Goal: Task Accomplishment & Management: Complete application form

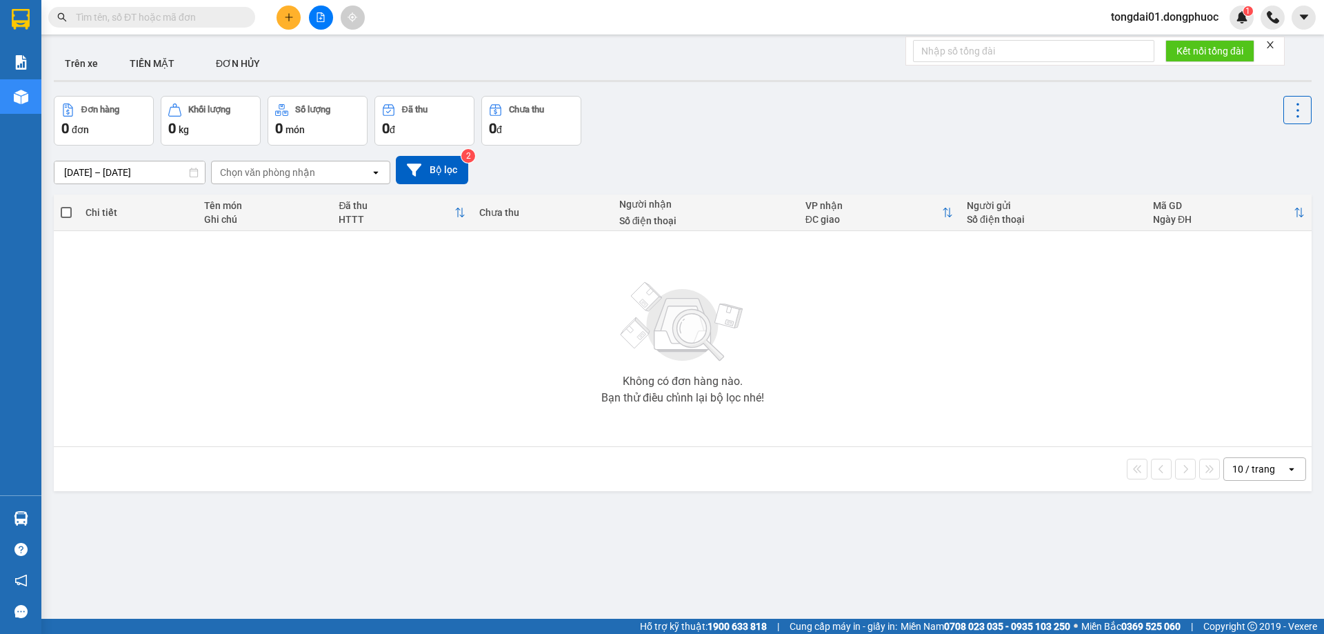
click at [174, 13] on input "text" at bounding box center [157, 17] width 163 height 15
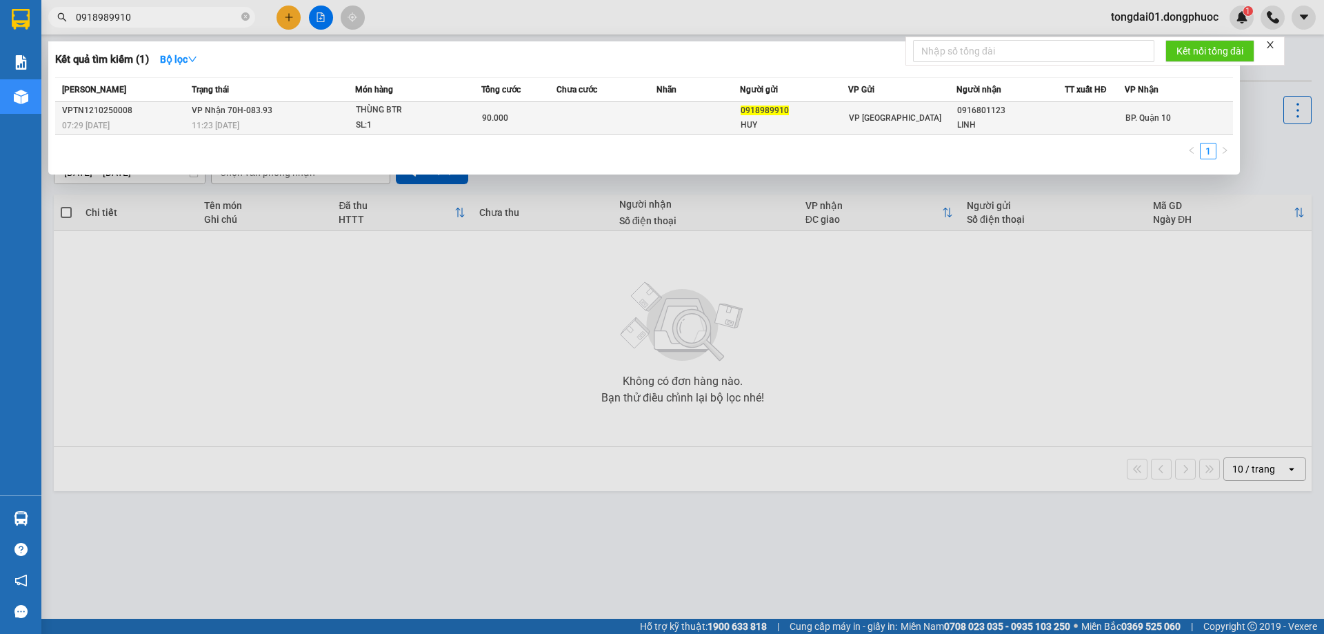
type input "0918989910"
click at [261, 128] on div "11:23 [DATE]" at bounding box center [273, 125] width 163 height 15
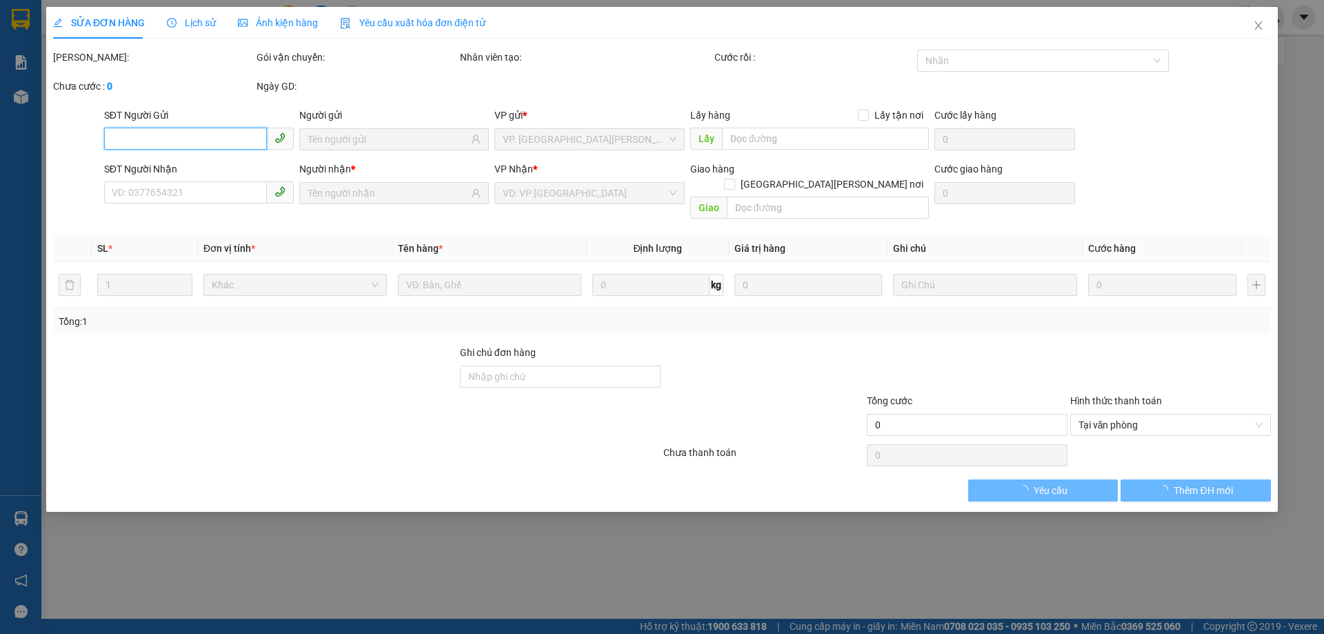
type input "0918989910"
type input "HUY"
type input "0916801123"
type input "LINH"
type input "90.000"
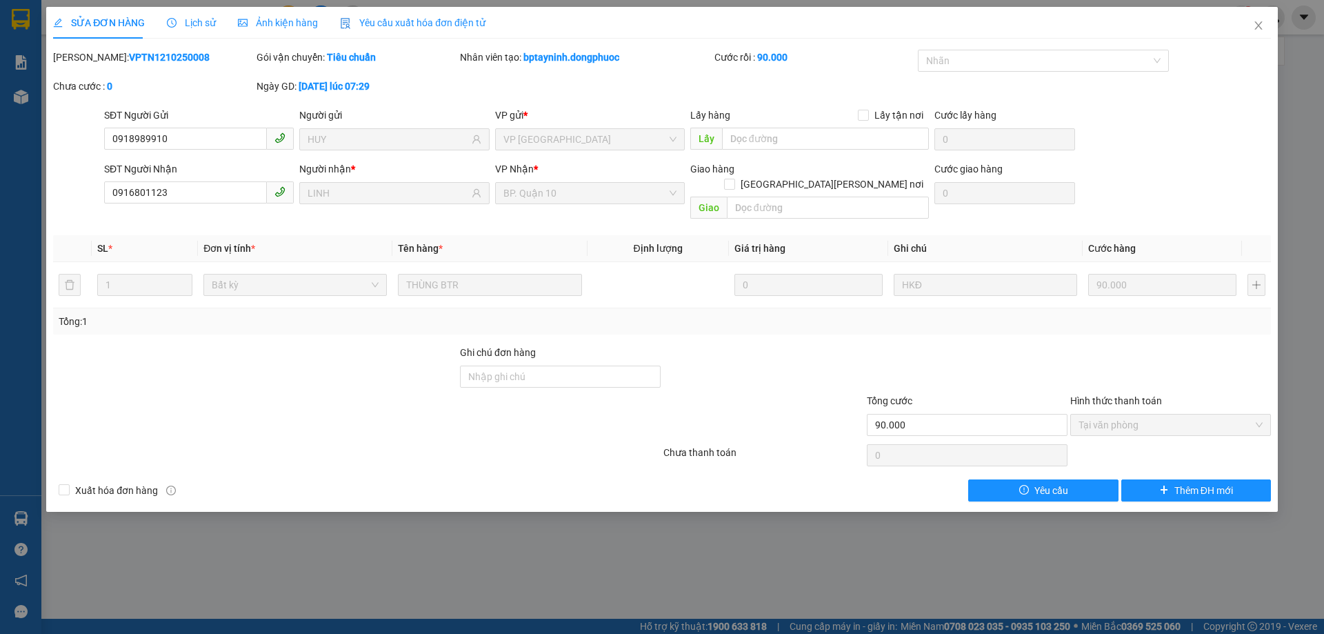
click at [178, 17] on span "Lịch sử" at bounding box center [191, 22] width 49 height 11
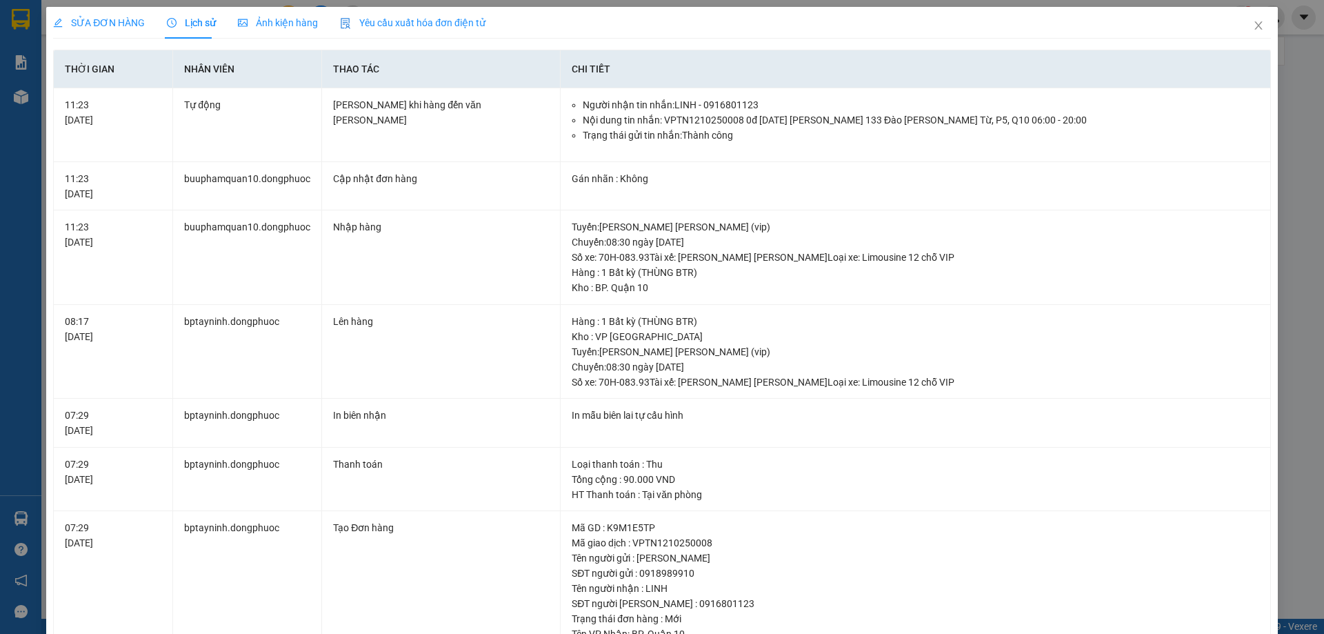
click at [167, 22] on icon "clock-circle" at bounding box center [172, 23] width 10 height 10
click at [1253, 29] on icon "close" at bounding box center [1258, 25] width 11 height 11
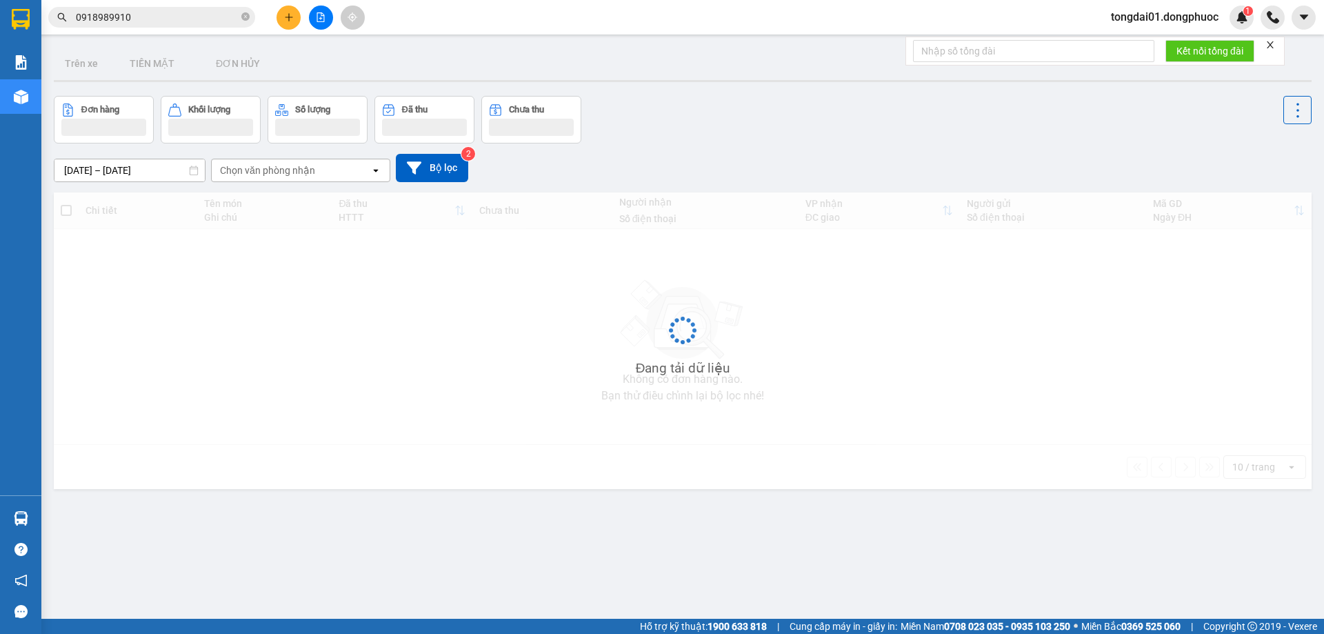
click at [154, 19] on input "0918989910" at bounding box center [157, 17] width 163 height 15
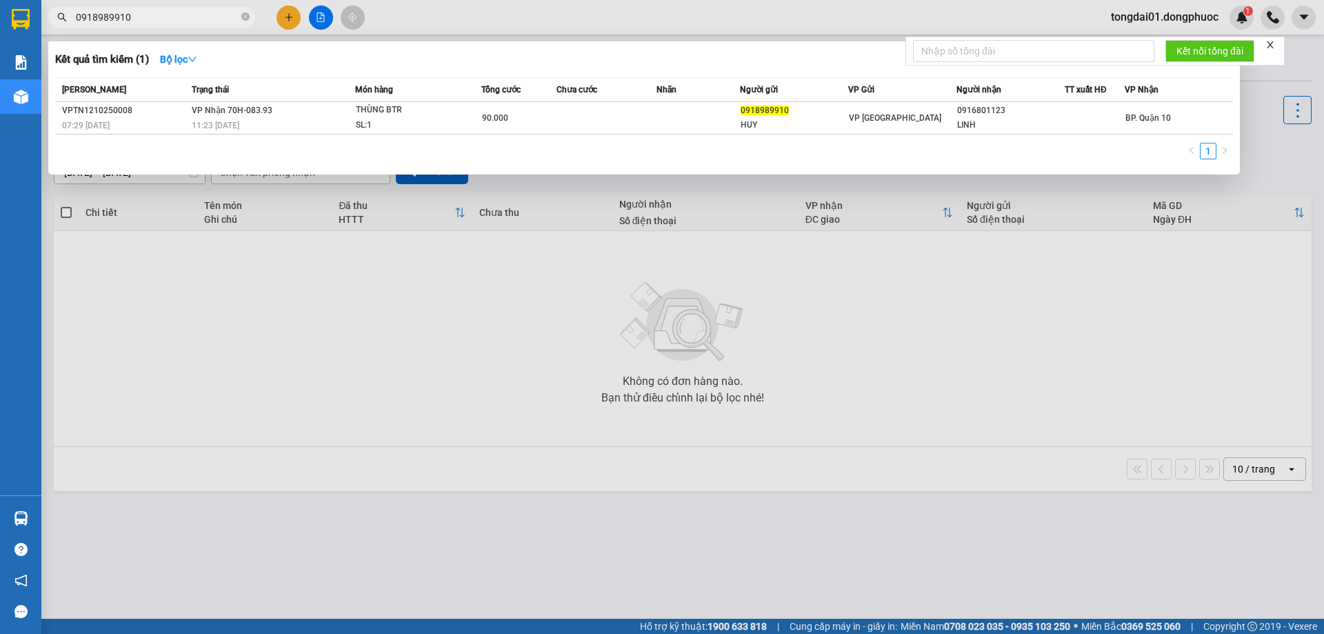
click at [153, 18] on input "0918989910" at bounding box center [157, 17] width 163 height 15
paste input "88.021092"
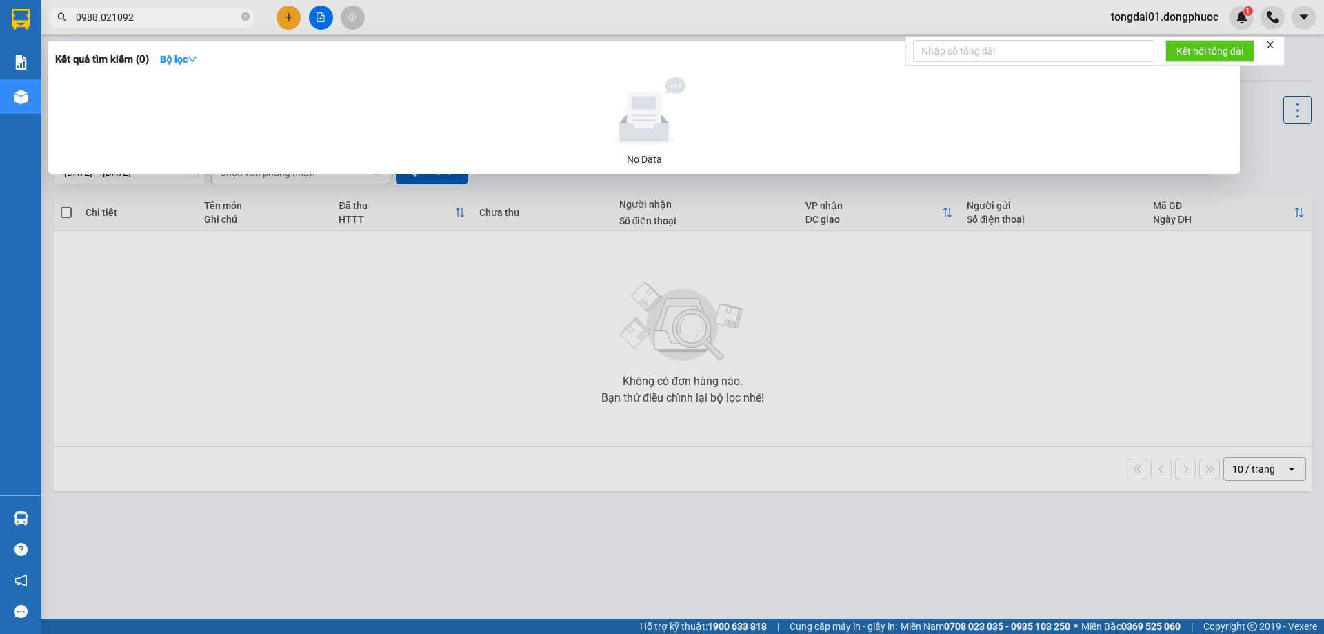
click at [98, 17] on input "0988.021092" at bounding box center [157, 17] width 163 height 15
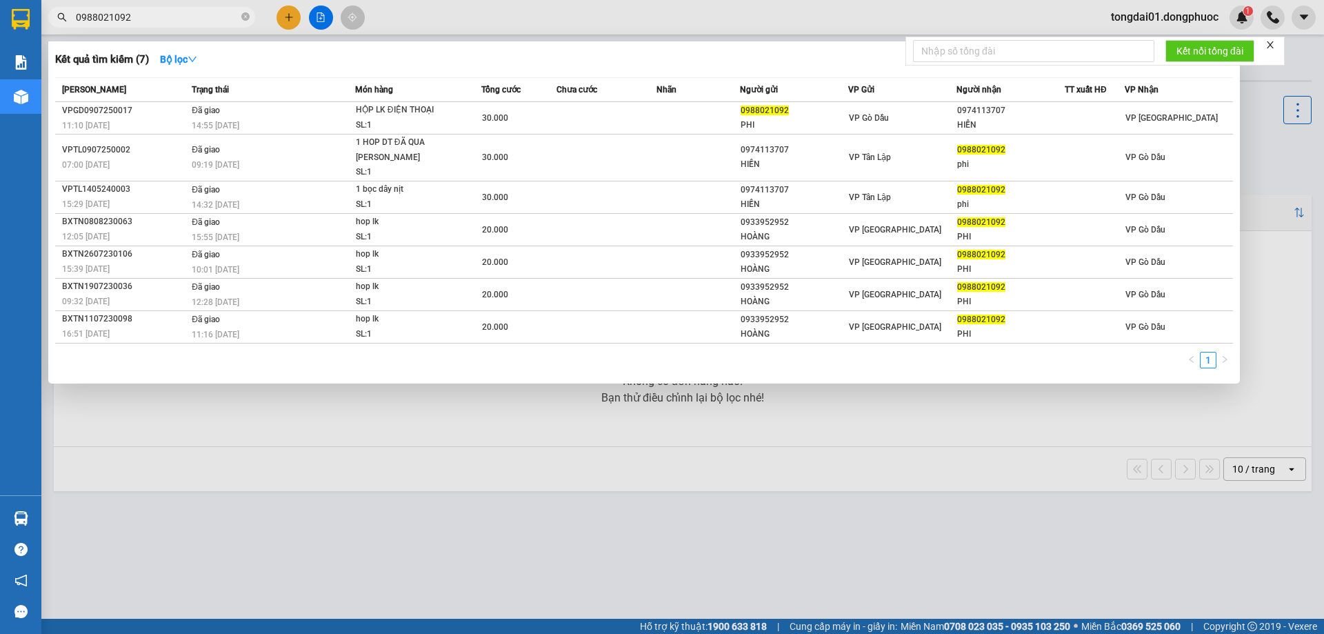
click at [184, 18] on input "0988021092" at bounding box center [157, 17] width 163 height 15
paste input "365632149"
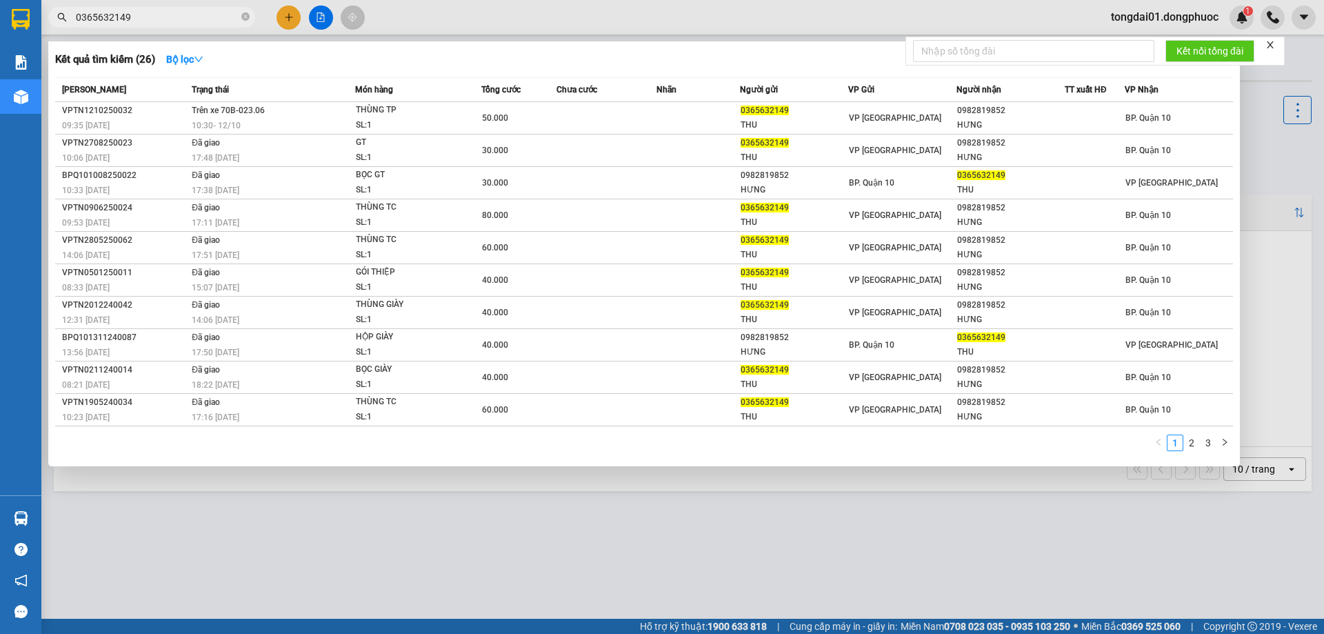
type input "0365632149"
